Goal: Transaction & Acquisition: Obtain resource

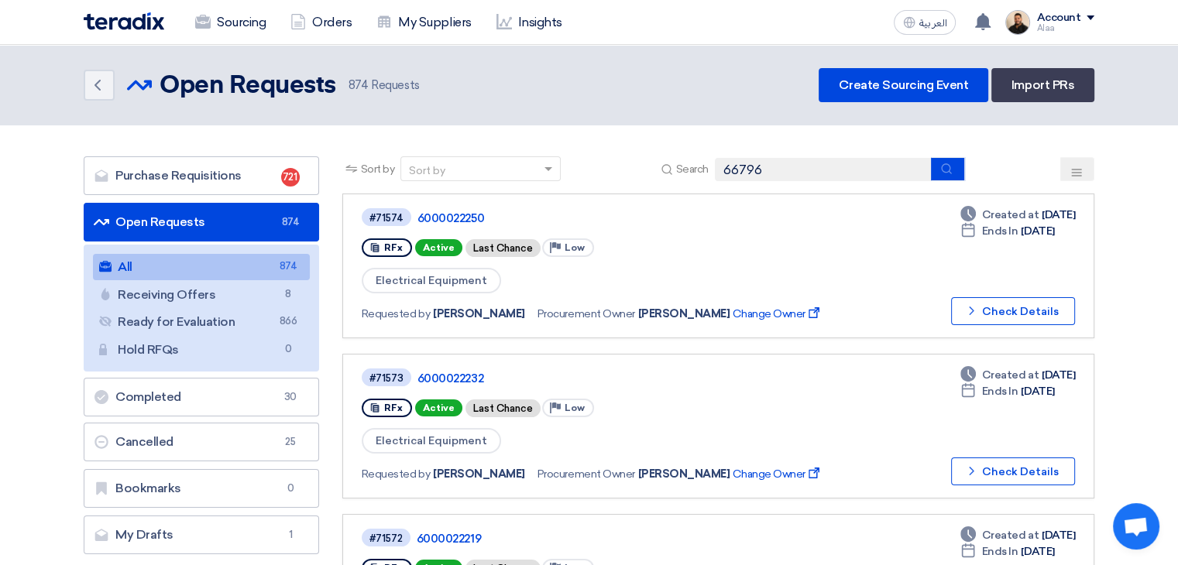
type input "66796"
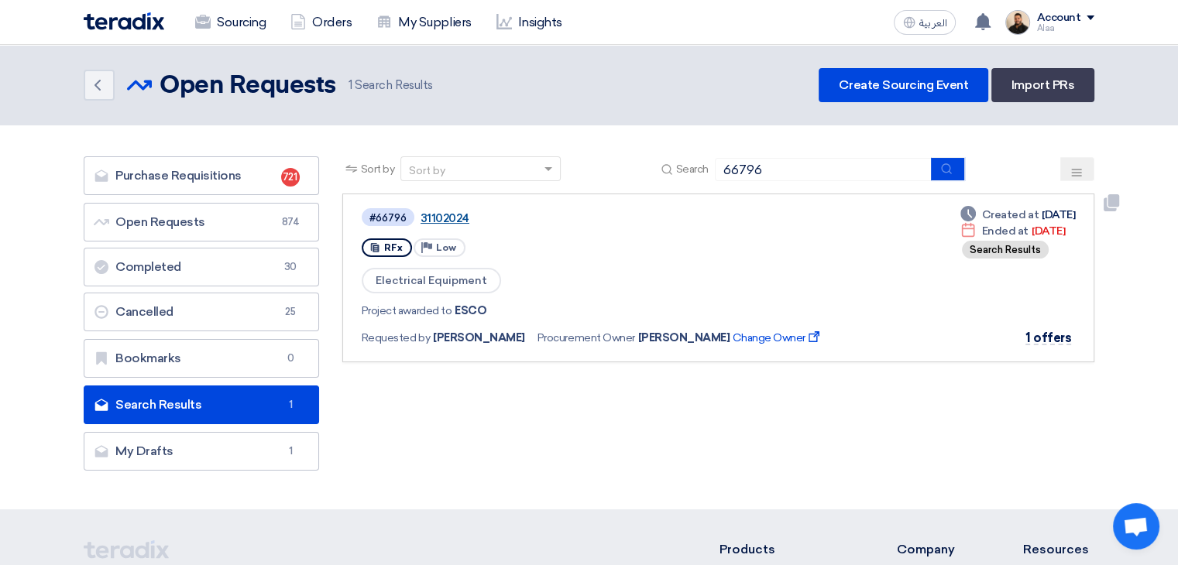
click at [440, 212] on link "31102024" at bounding box center [613, 218] width 387 height 14
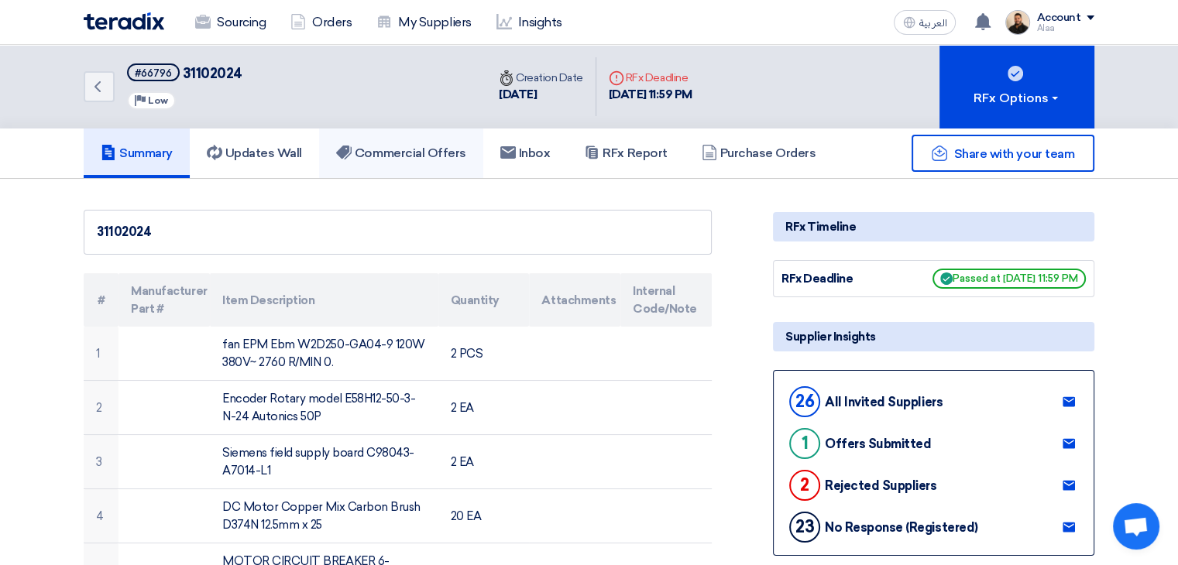
click at [427, 156] on h5 "Commercial Offers" at bounding box center [401, 153] width 130 height 15
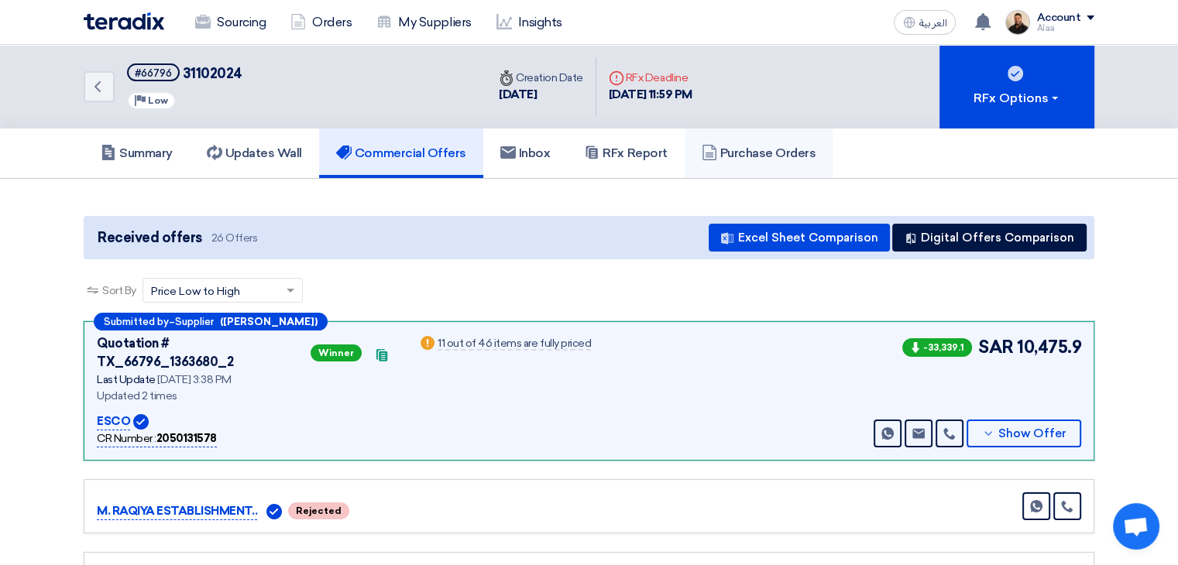
click at [738, 163] on link "Purchase Orders" at bounding box center [758, 154] width 149 height 50
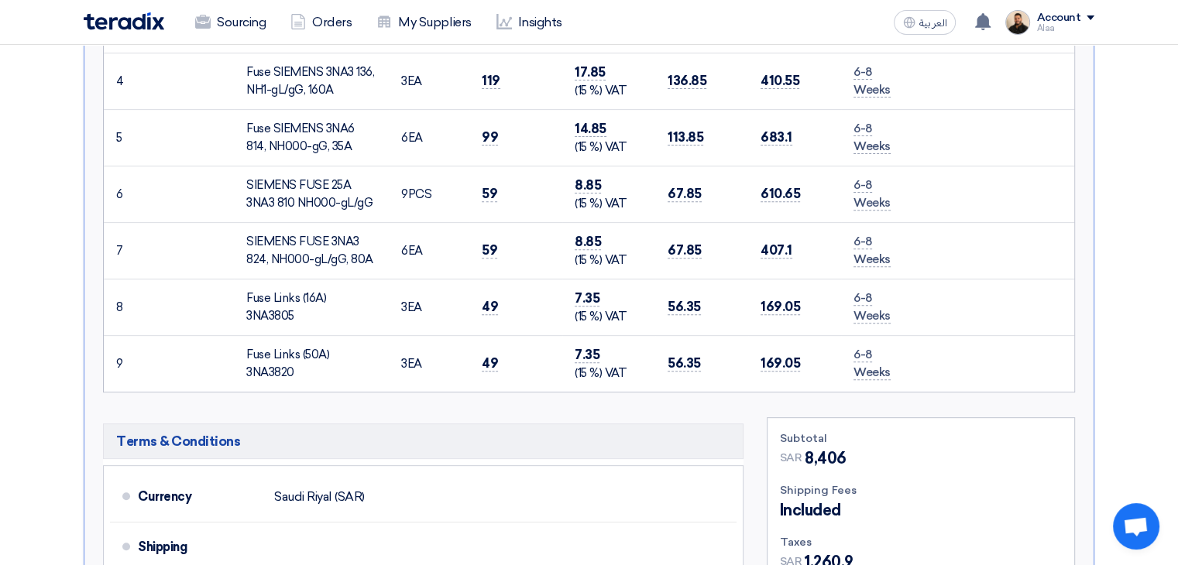
scroll to position [697, 0]
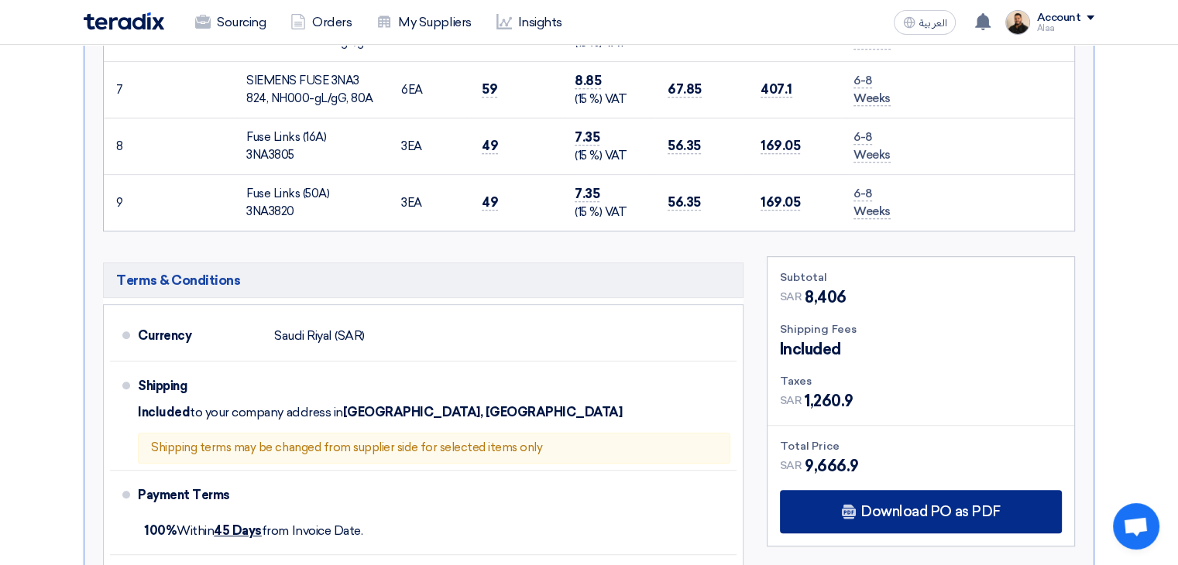
click at [868, 505] on span "Download PO as PDF" at bounding box center [929, 512] width 139 height 14
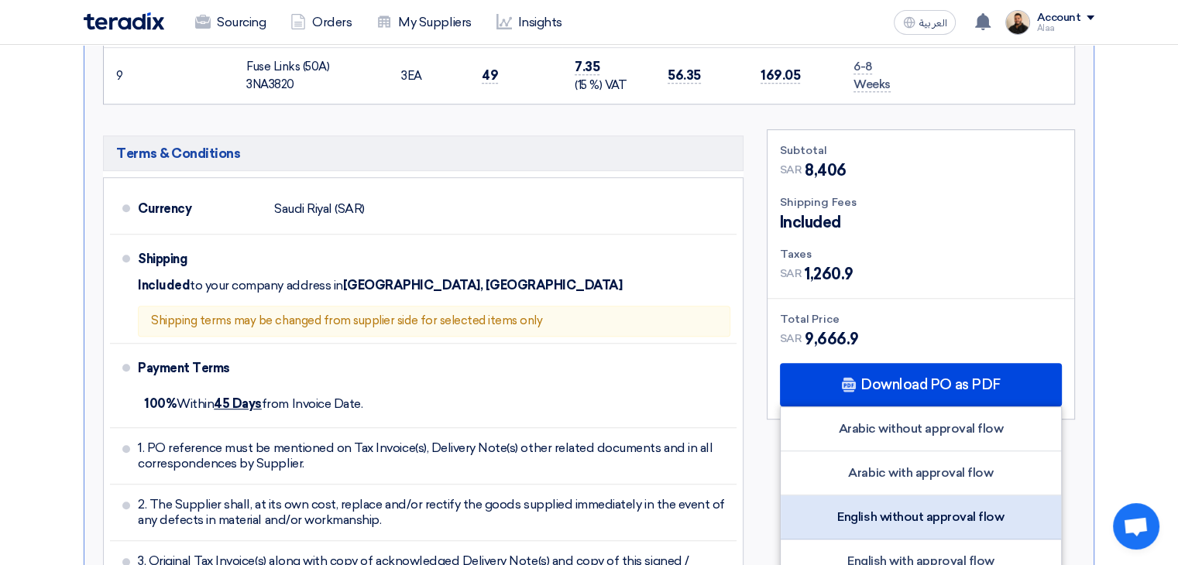
scroll to position [852, 0]
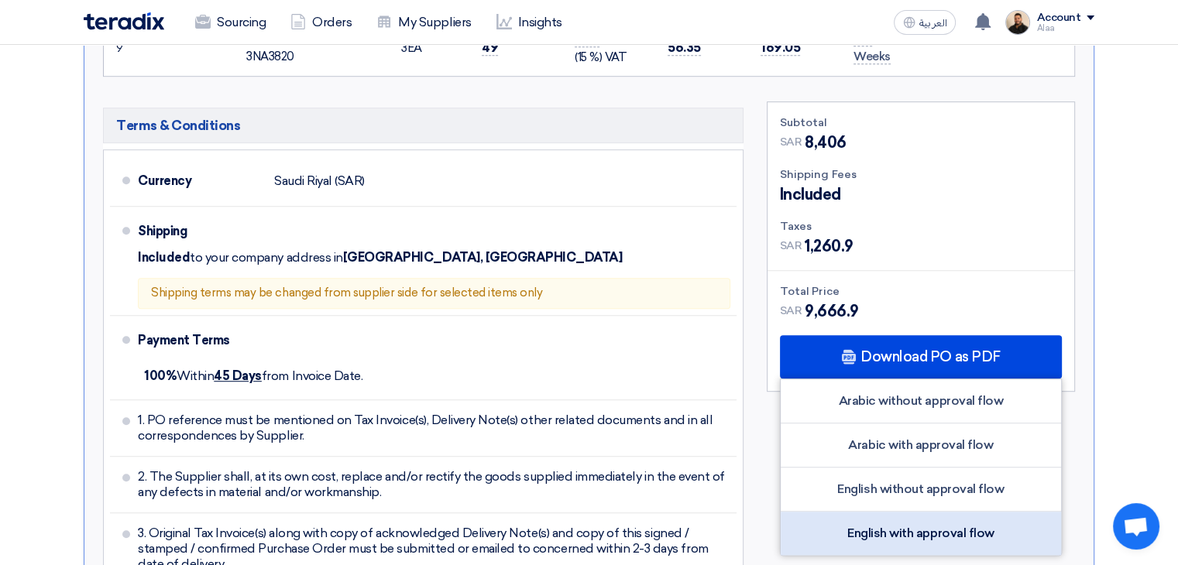
click at [910, 513] on div "English with approval flow" at bounding box center [920, 533] width 280 height 43
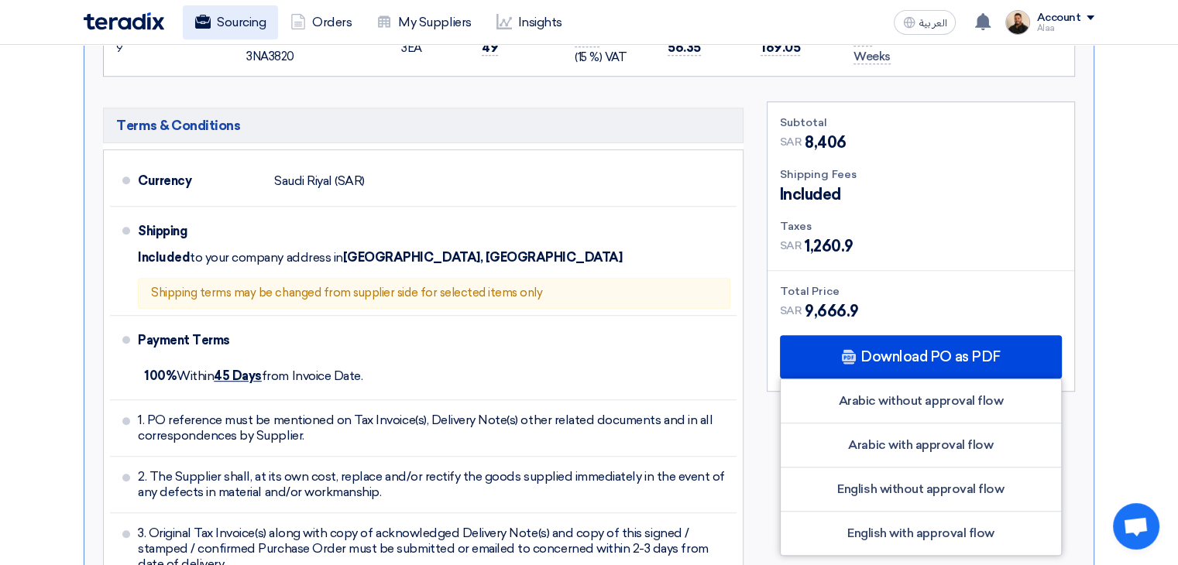
click at [231, 20] on link "Sourcing" at bounding box center [230, 22] width 95 height 34
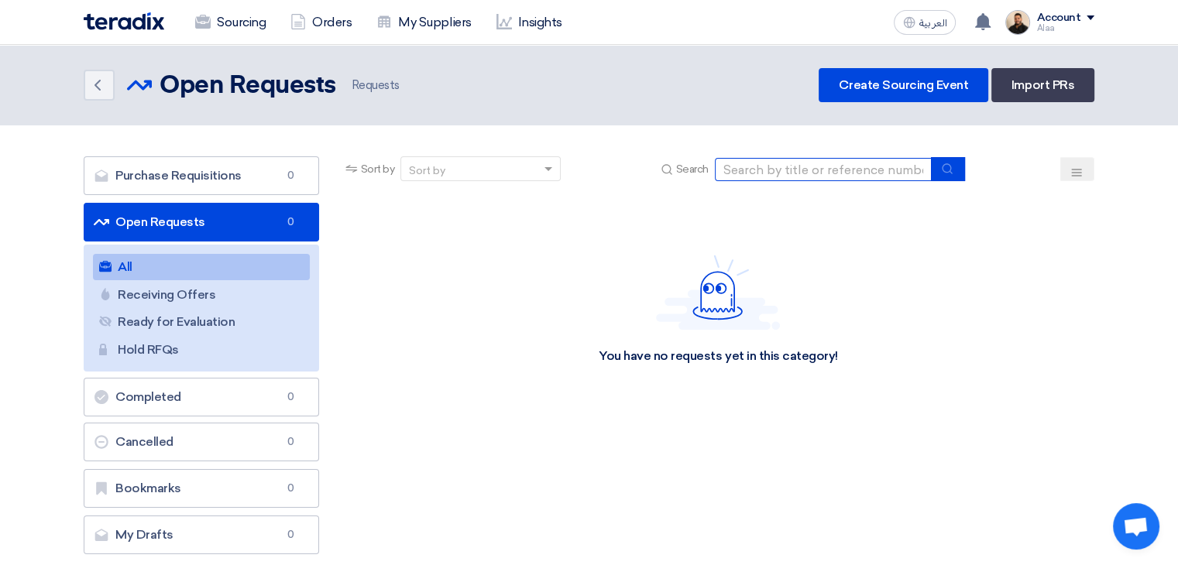
click at [755, 166] on input at bounding box center [823, 169] width 217 height 23
type input "7"
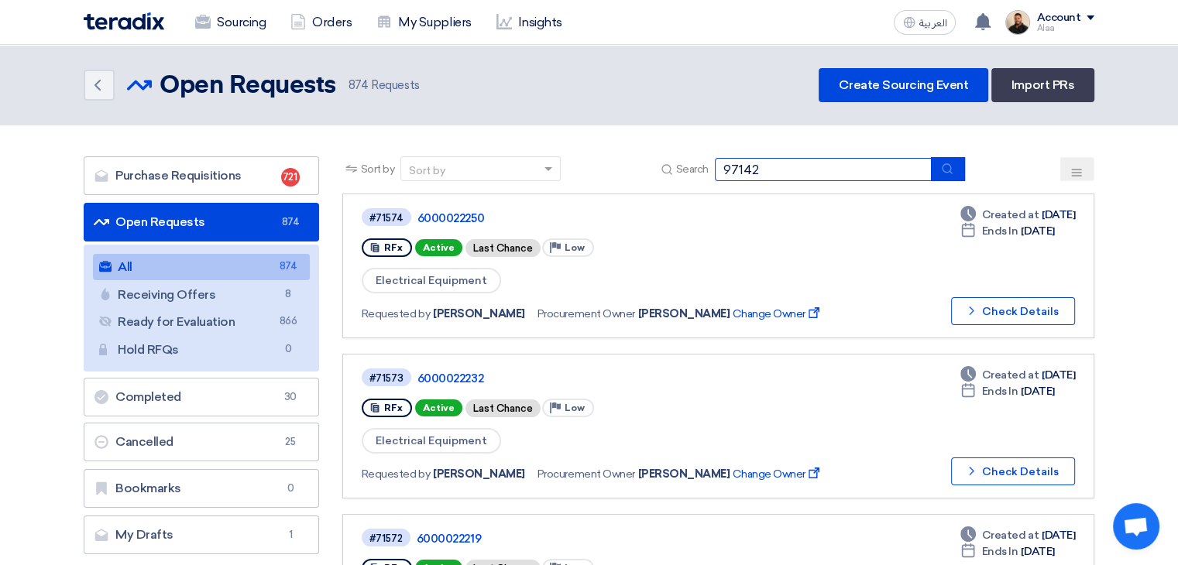
type input "97142"
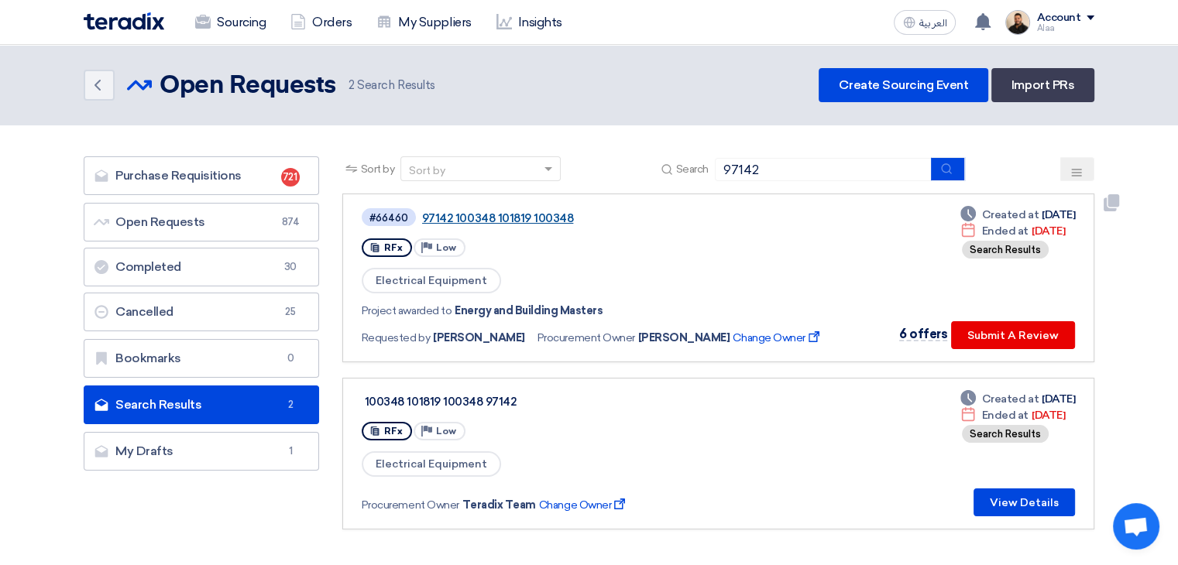
click at [495, 220] on link "97142 100348 101819 100348" at bounding box center [615, 218] width 387 height 14
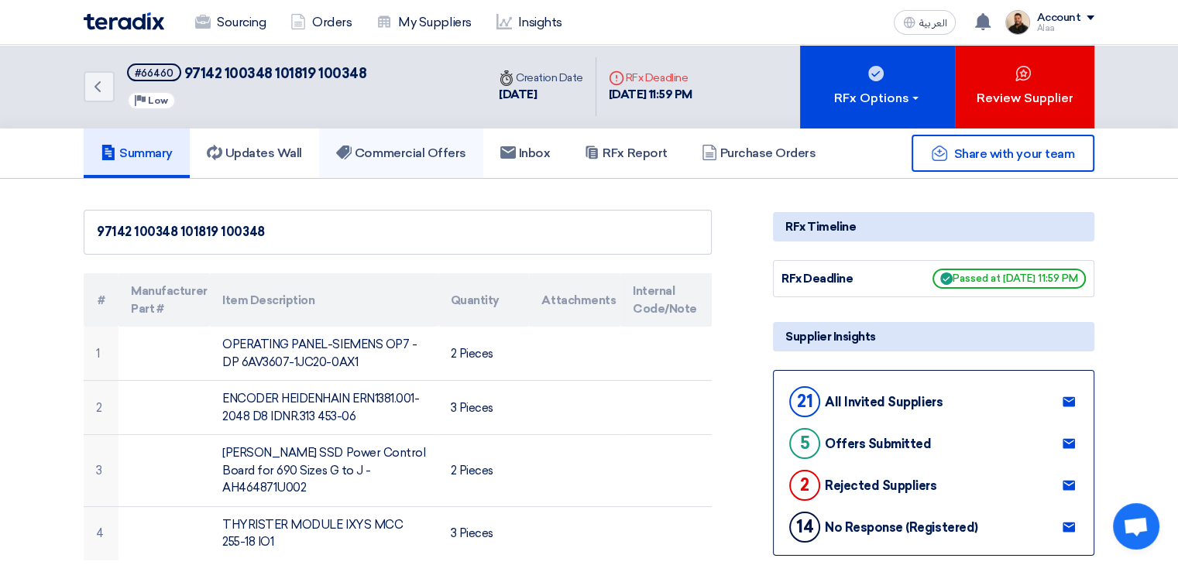
click at [439, 159] on h5 "Commercial Offers" at bounding box center [401, 153] width 130 height 15
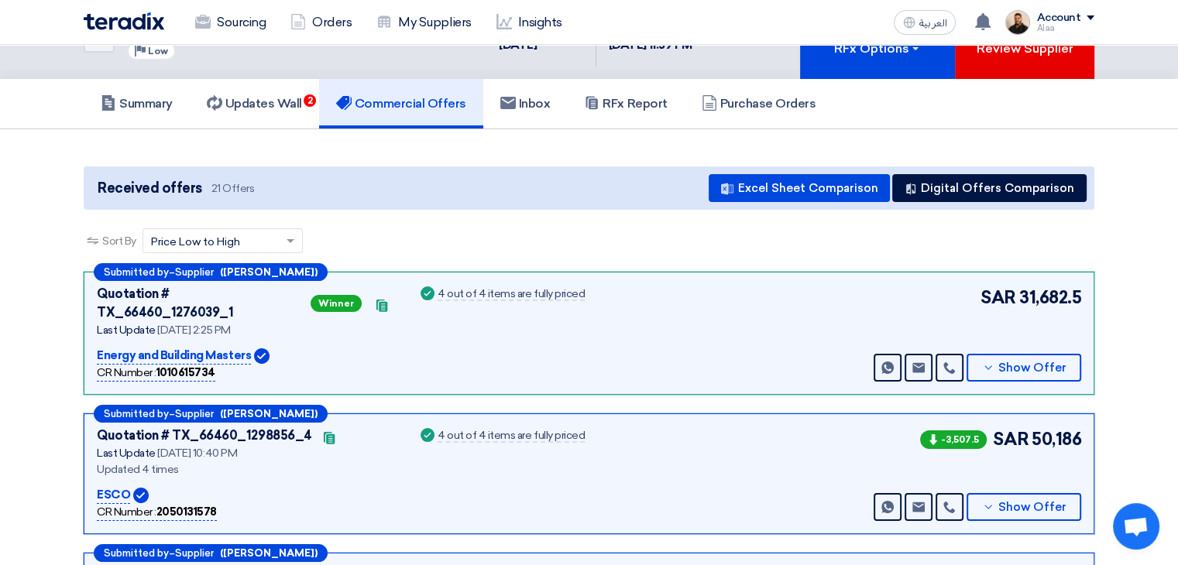
scroll to position [77, 0]
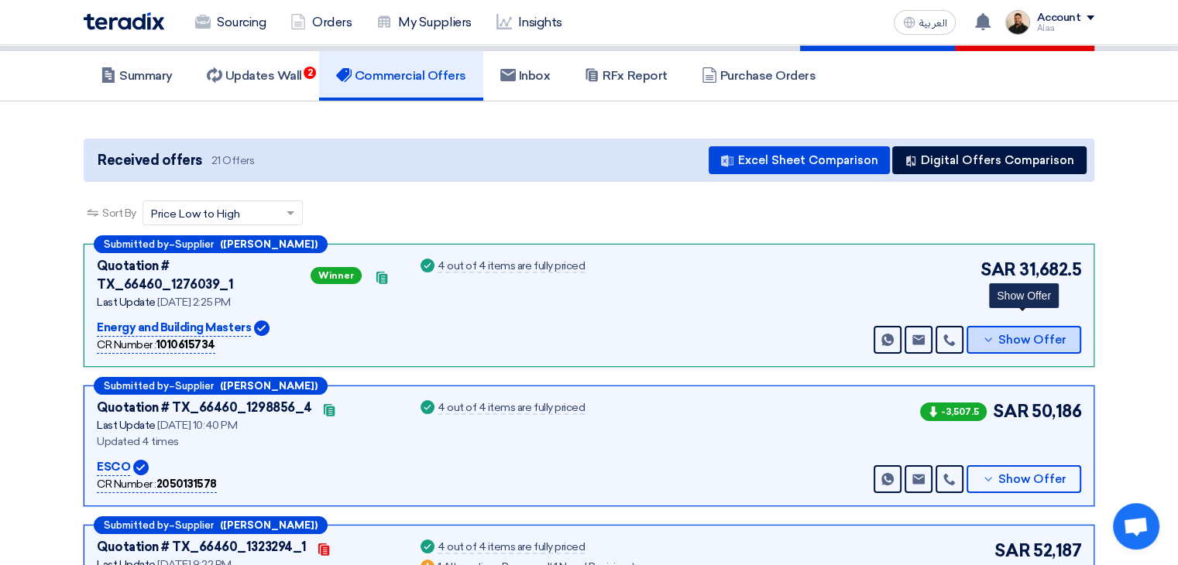
click at [1002, 334] on span "Show Offer" at bounding box center [1032, 340] width 68 height 12
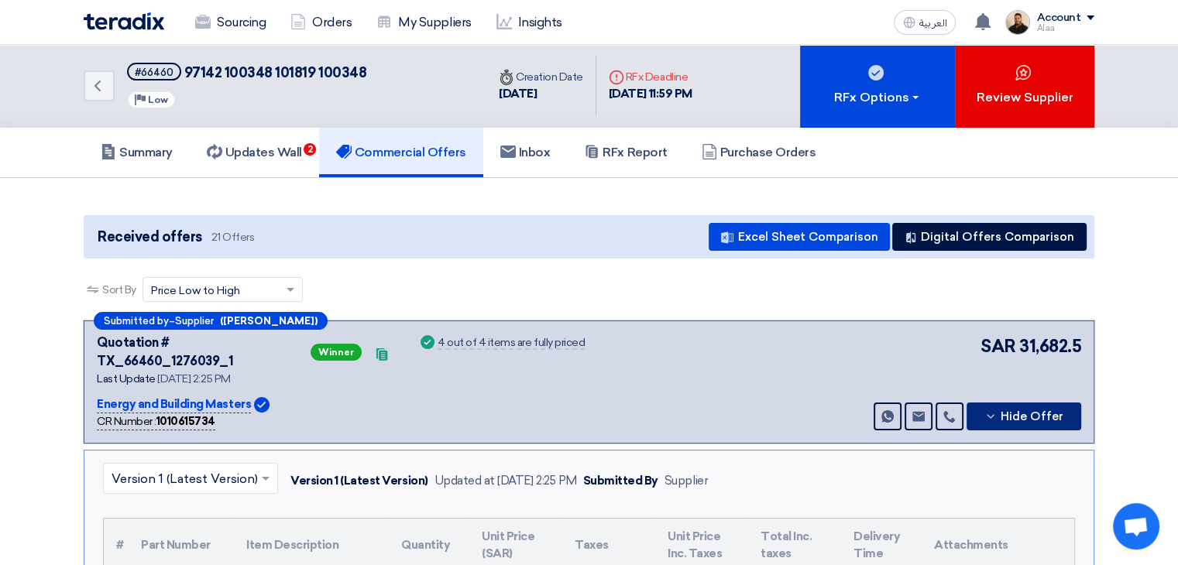
scroll to position [0, 0]
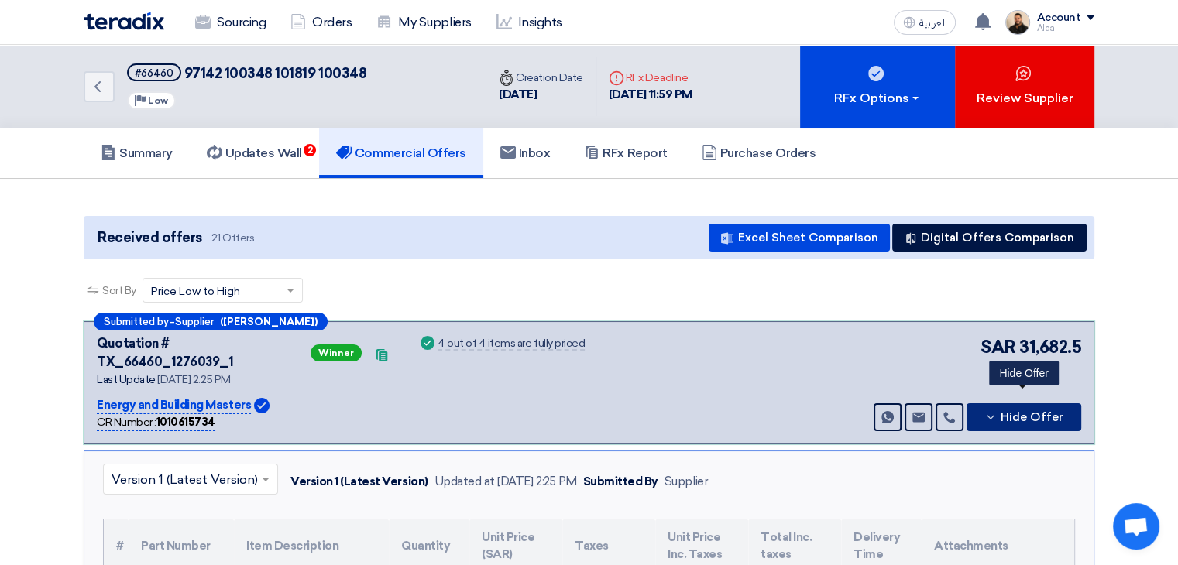
click at [1020, 412] on span "Hide Offer" at bounding box center [1031, 418] width 63 height 12
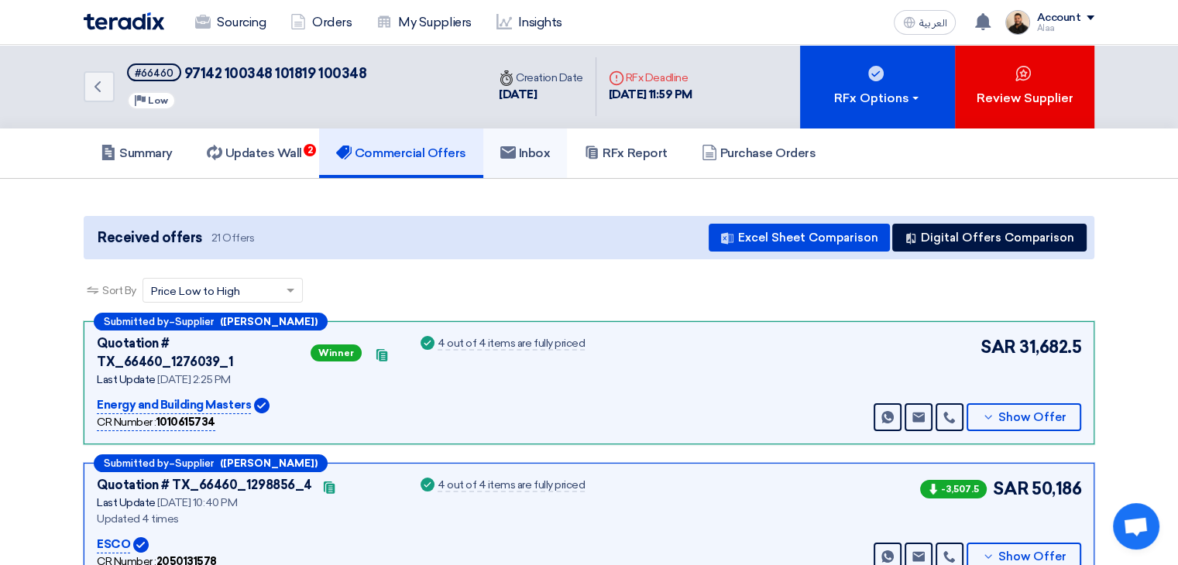
click at [545, 152] on h5 "Inbox" at bounding box center [525, 153] width 50 height 15
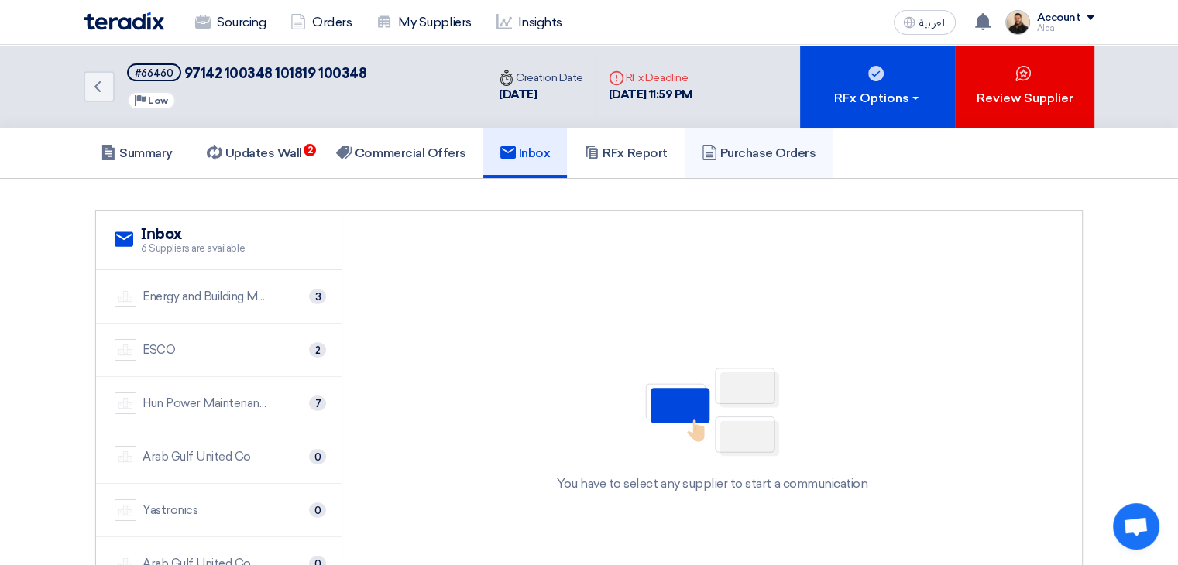
click at [746, 153] on h5 "Purchase Orders" at bounding box center [758, 153] width 115 height 15
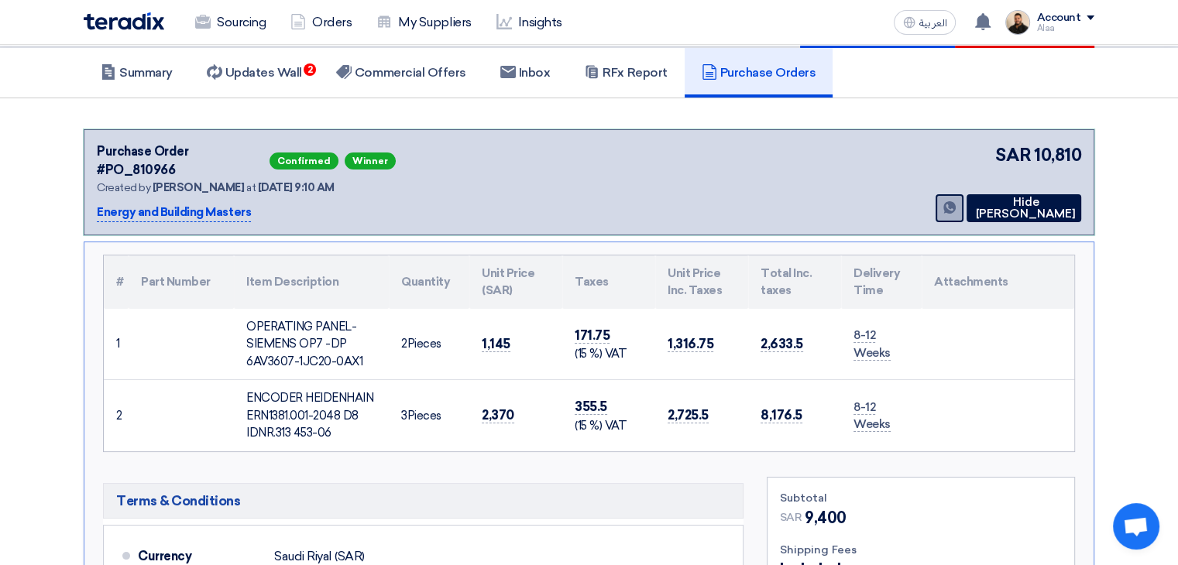
scroll to position [77, 0]
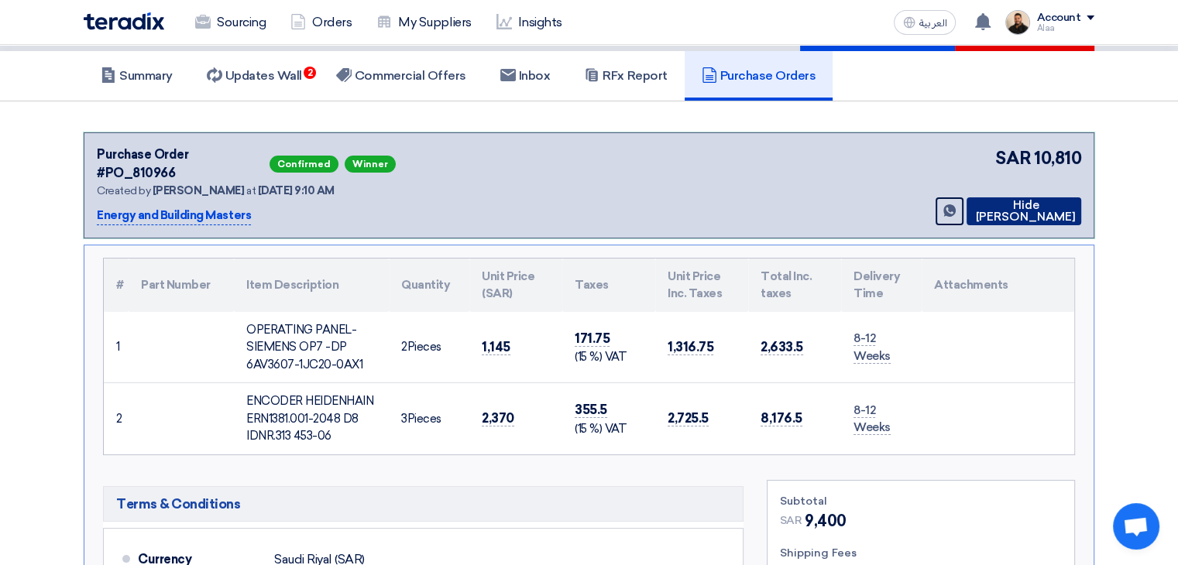
click at [988, 197] on button "Hide [PERSON_NAME]" at bounding box center [1023, 211] width 115 height 28
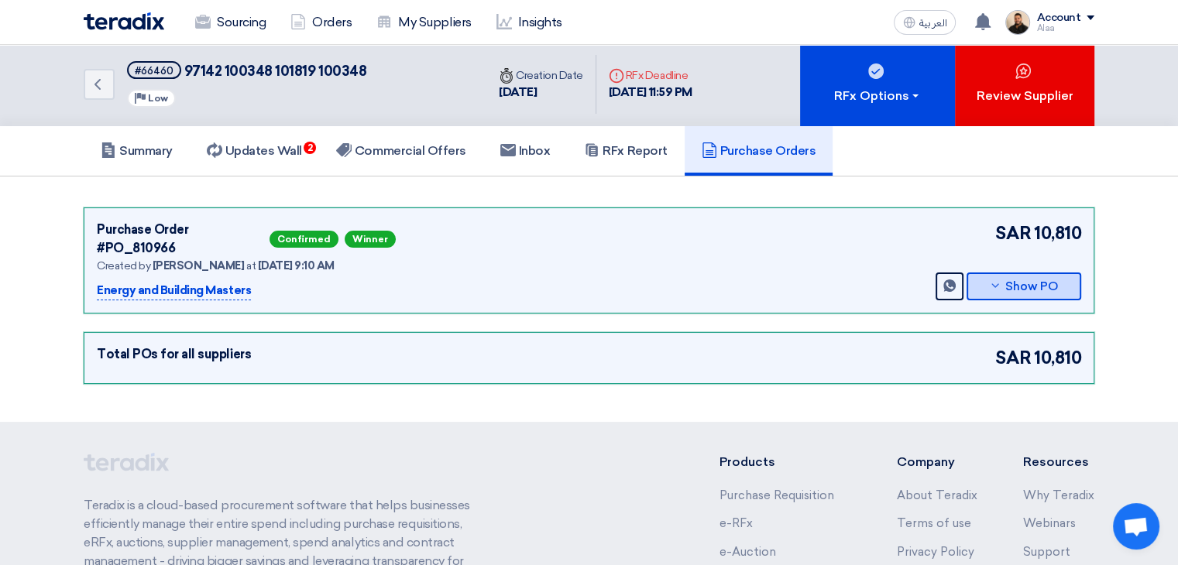
scroll to position [0, 0]
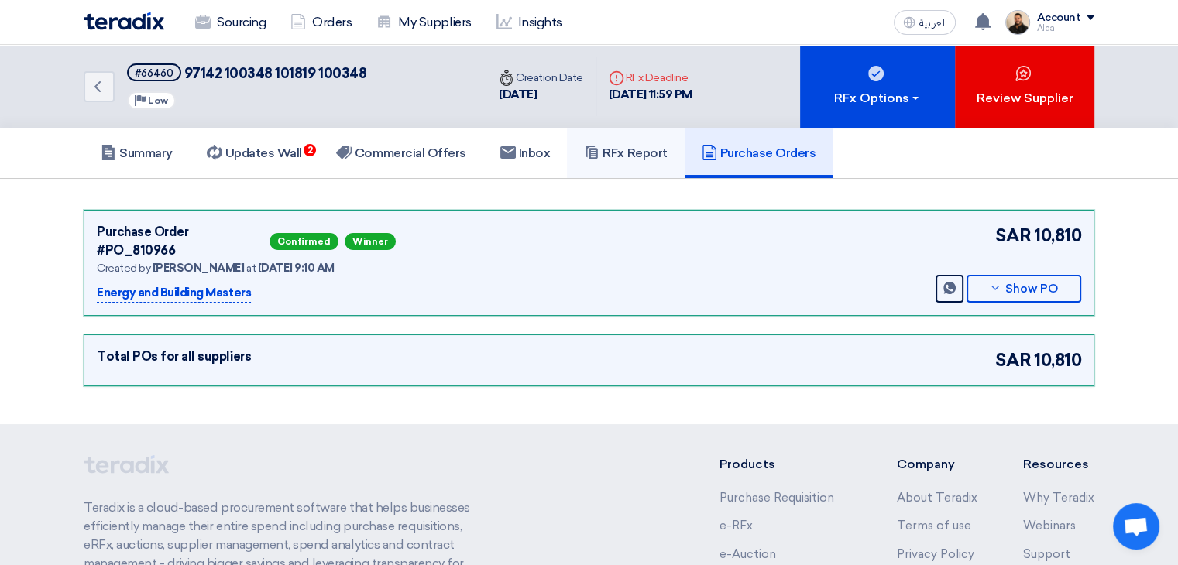
click at [630, 156] on h5 "RFx Report" at bounding box center [625, 153] width 83 height 15
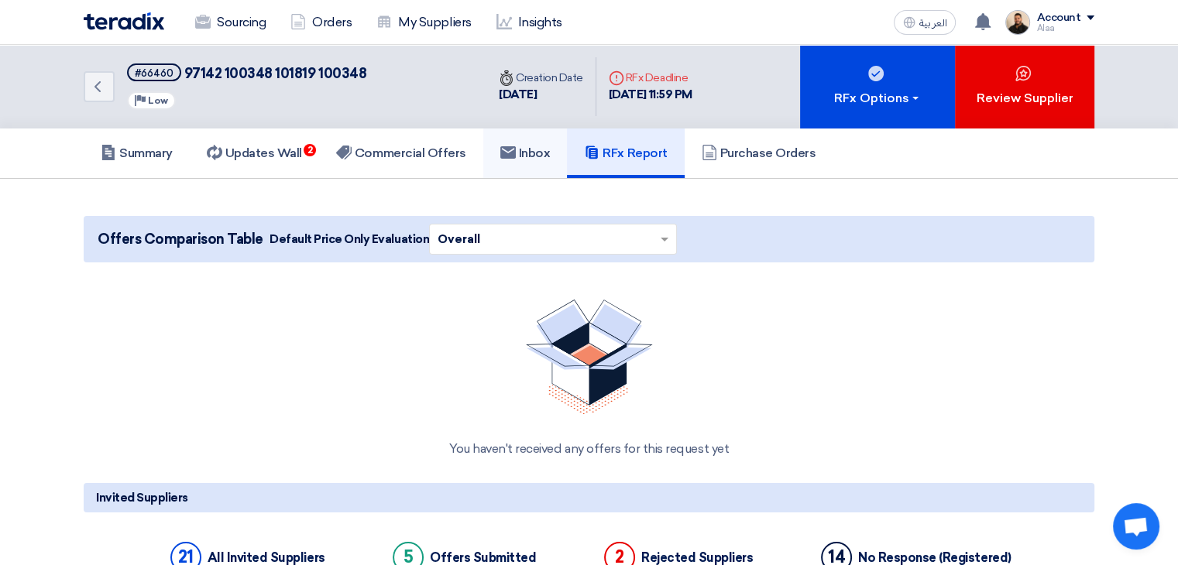
click at [537, 159] on h5 "Inbox" at bounding box center [525, 153] width 50 height 15
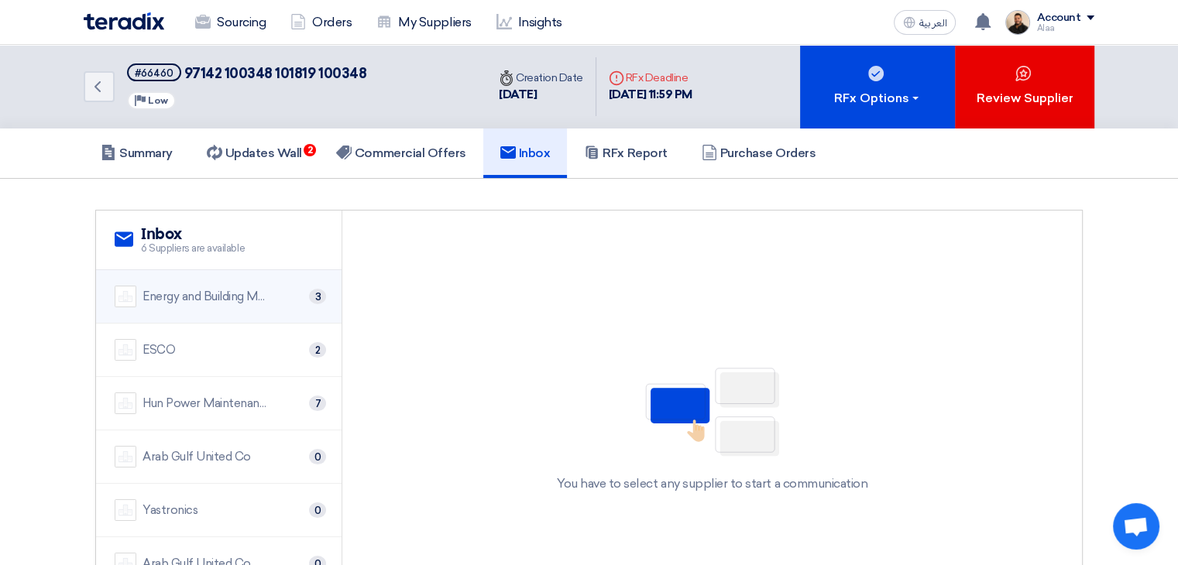
click at [285, 307] on li "Energy and Building Masters 3" at bounding box center [218, 296] width 245 height 53
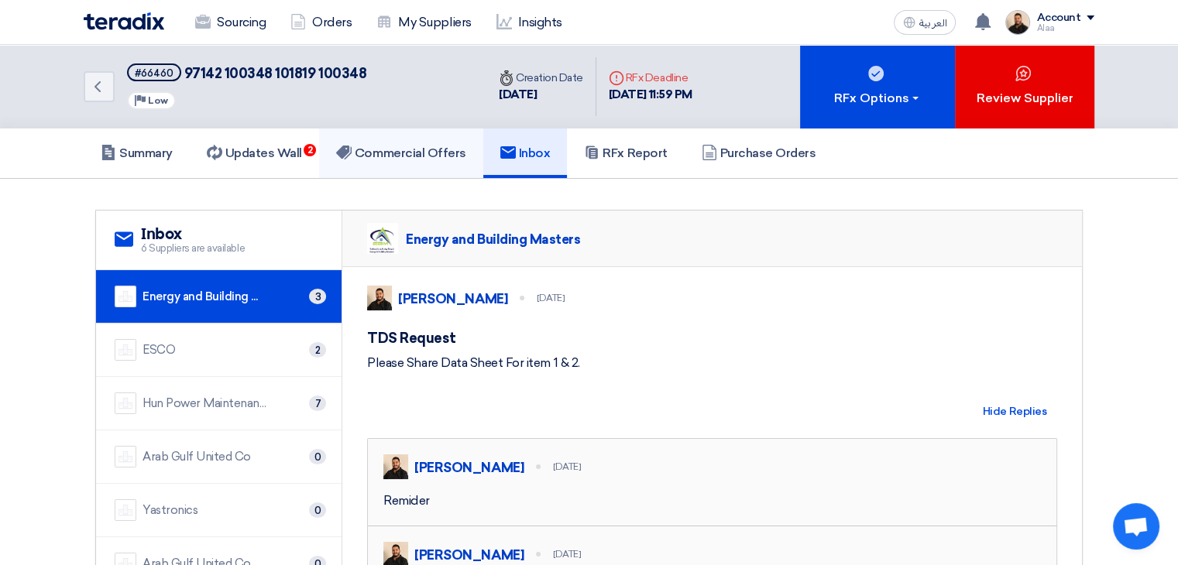
click at [378, 161] on link "Commercial Offers" at bounding box center [401, 154] width 164 height 50
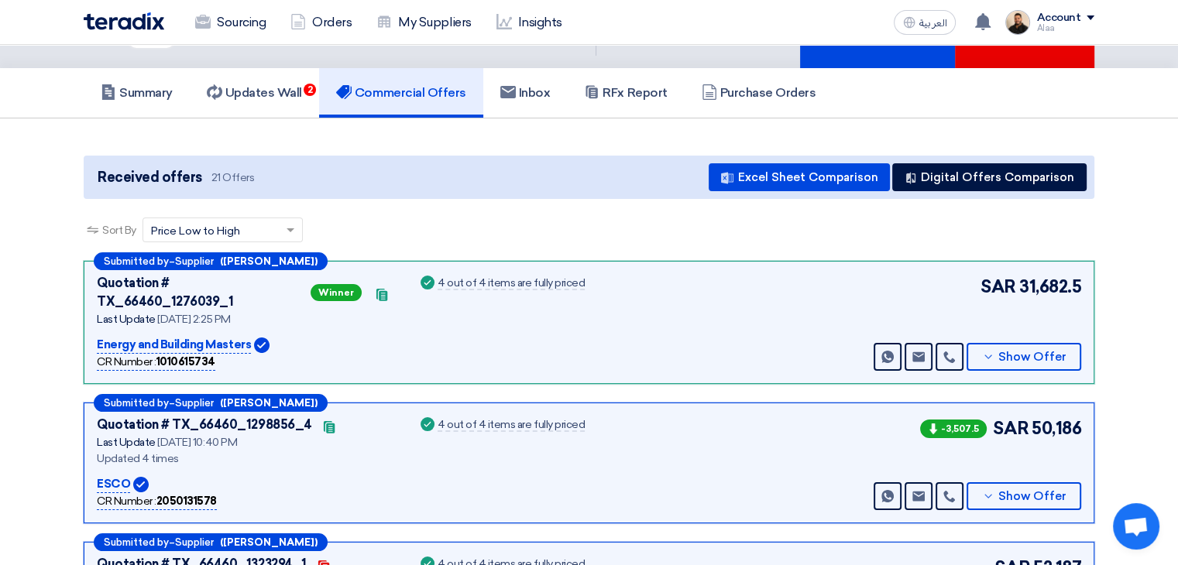
scroll to position [155, 0]
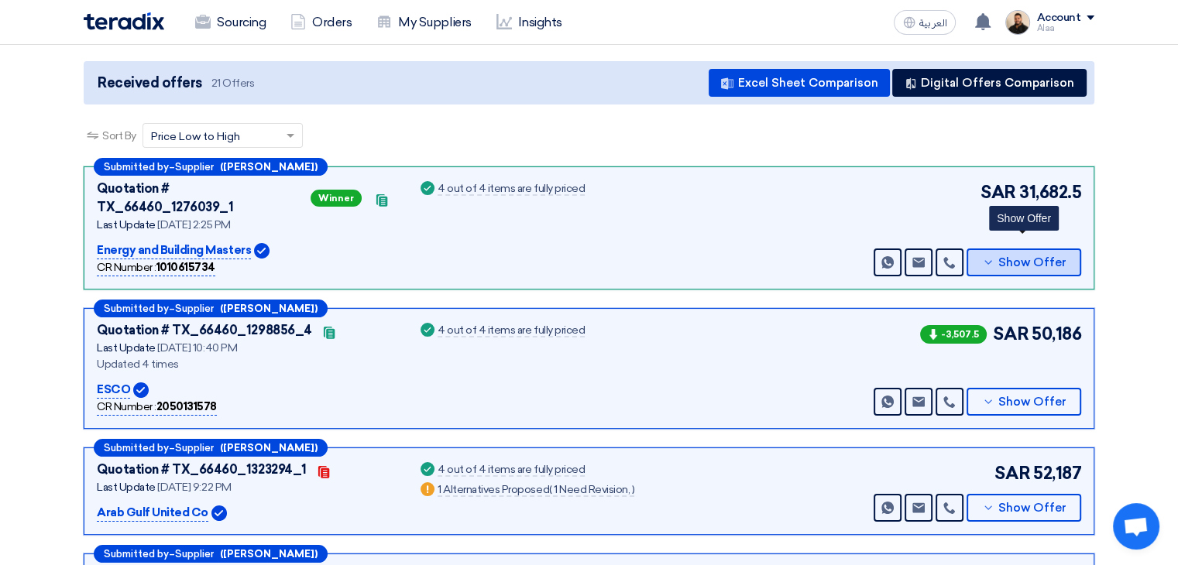
click at [991, 260] on use at bounding box center [987, 262] width 7 height 4
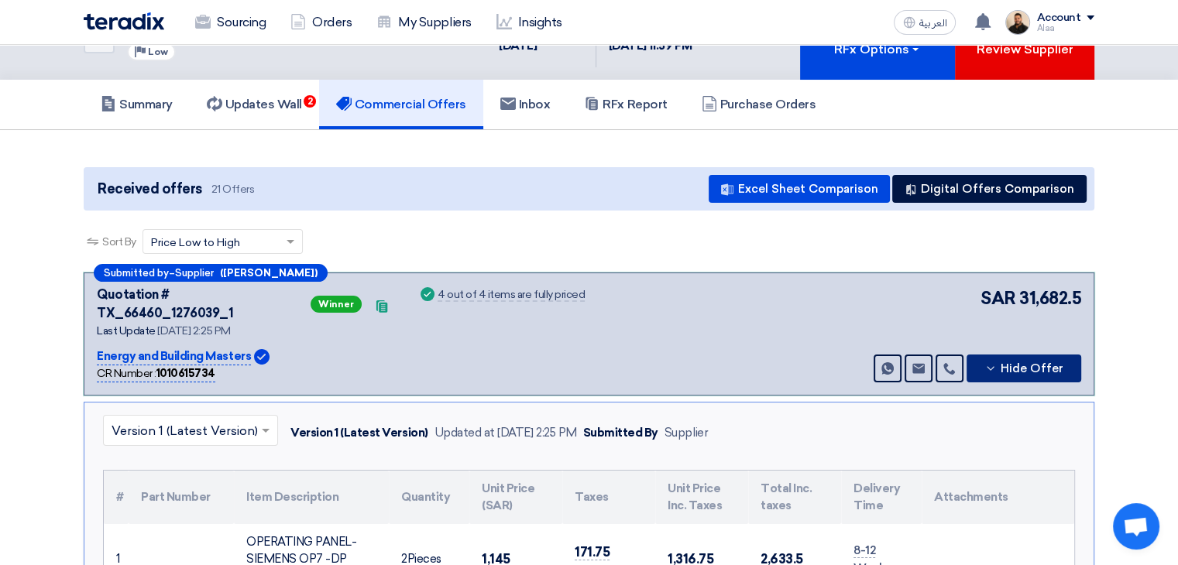
scroll to position [0, 0]
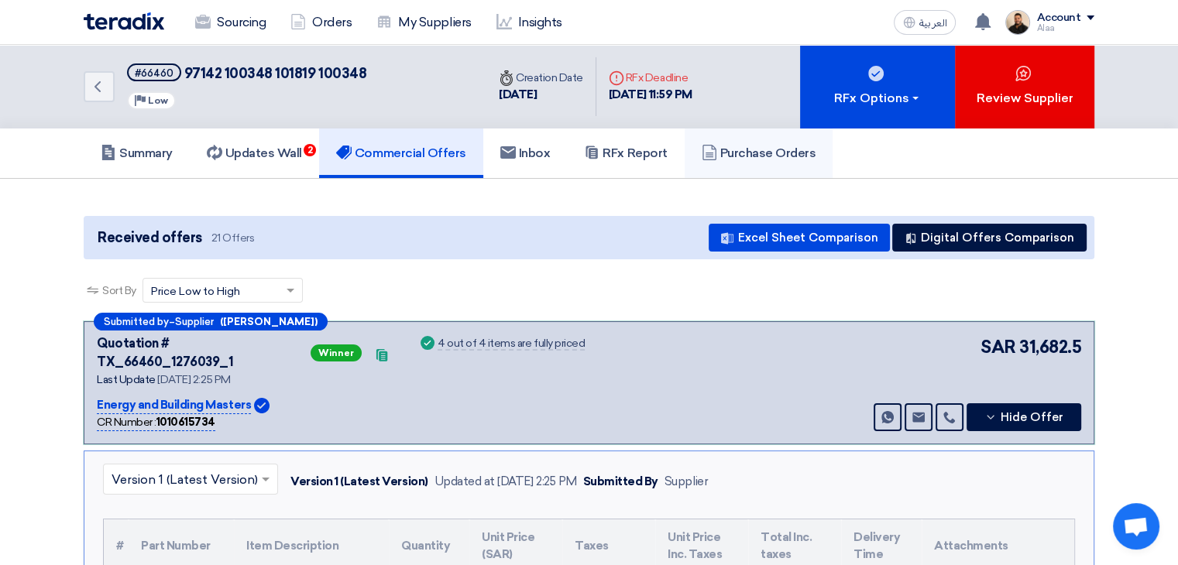
click at [756, 159] on h5 "Purchase Orders" at bounding box center [758, 153] width 115 height 15
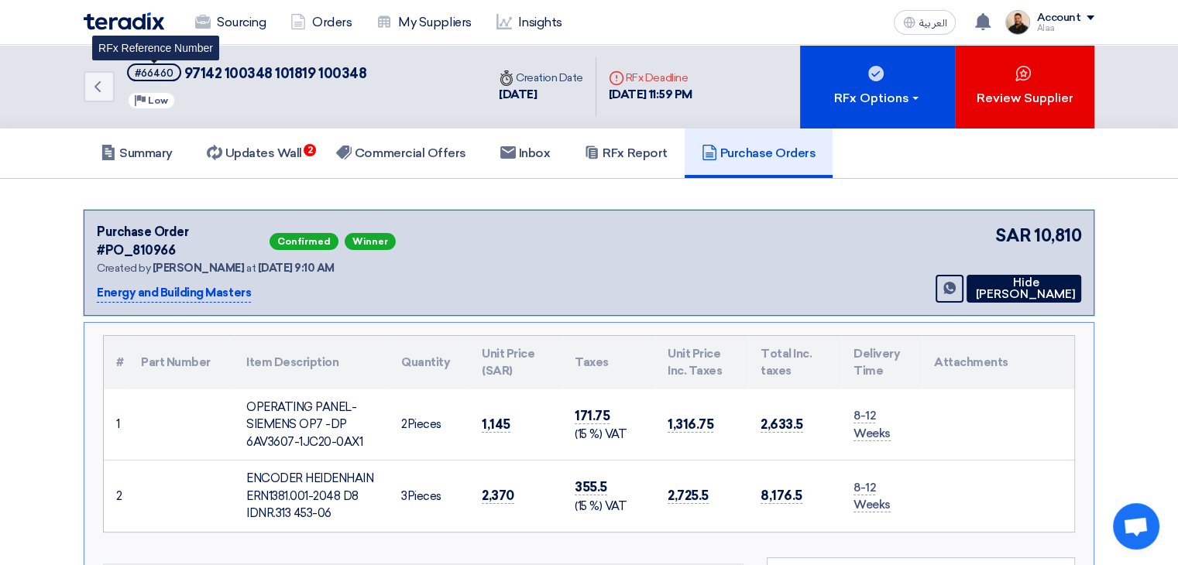
click at [155, 72] on div "#66460" at bounding box center [154, 73] width 39 height 10
copy div "66460"
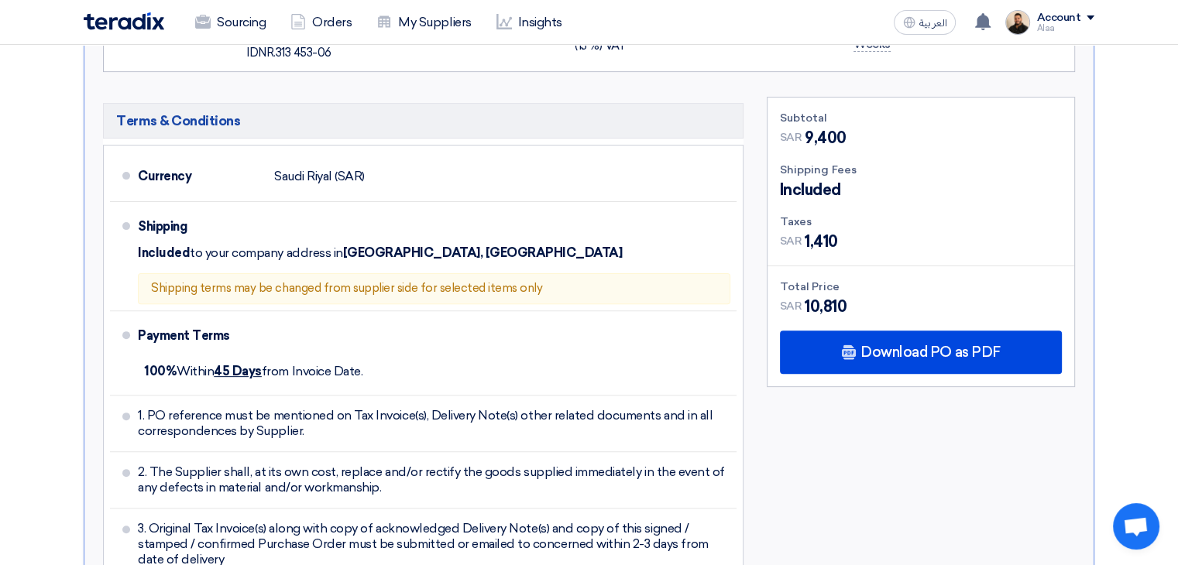
scroll to position [465, 0]
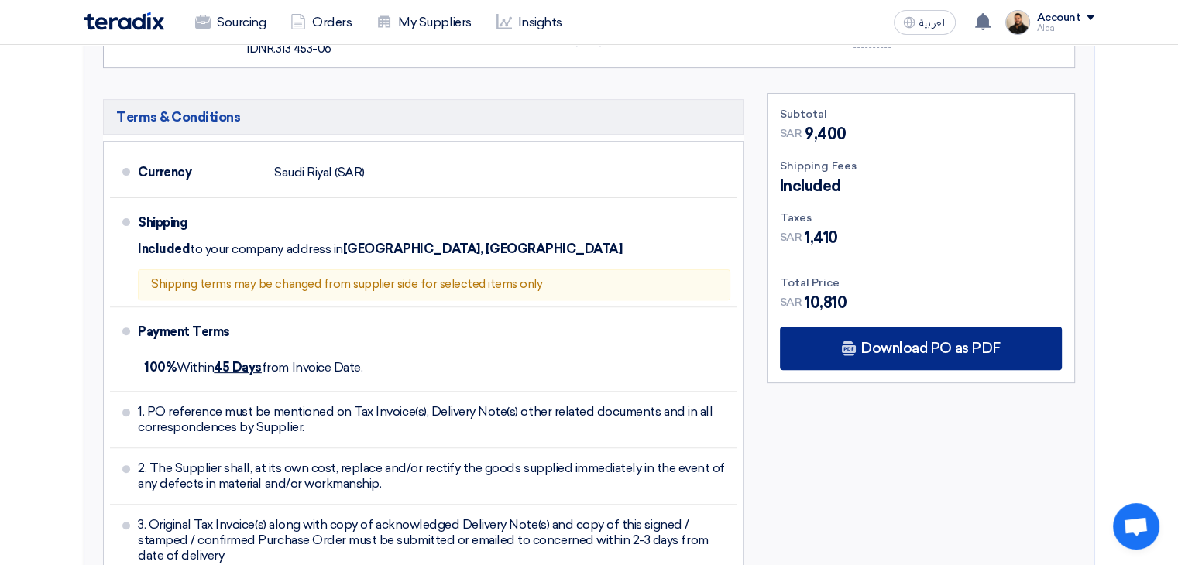
click at [876, 341] on span "Download PO as PDF" at bounding box center [929, 348] width 139 height 14
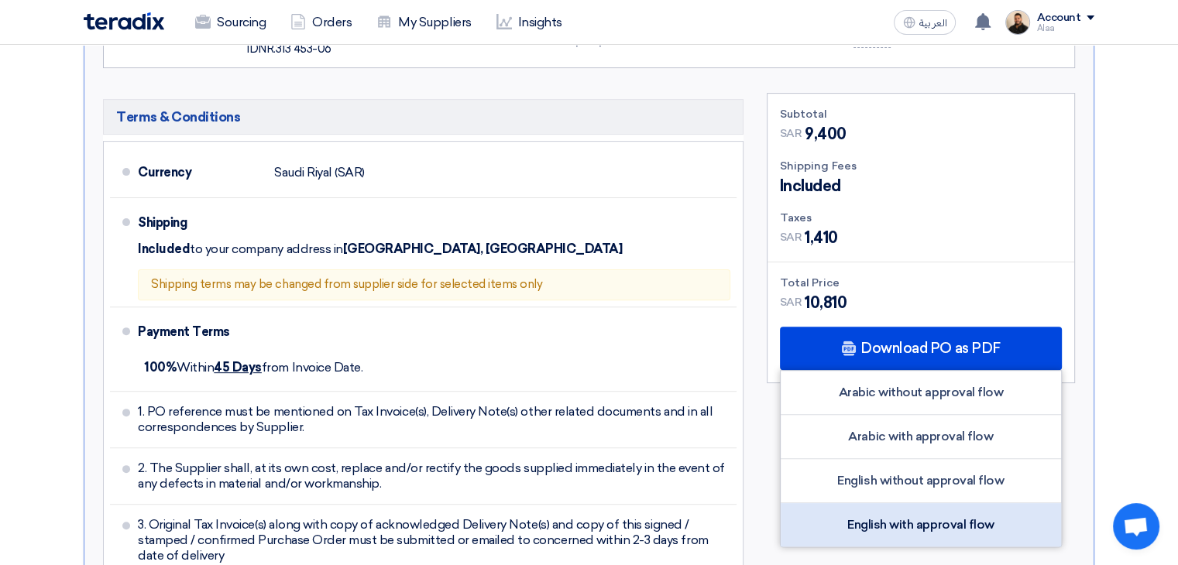
click at [922, 505] on div "English with approval flow" at bounding box center [920, 524] width 280 height 43
click at [866, 508] on div "English with approval flow" at bounding box center [920, 524] width 280 height 43
